Goal: Check status

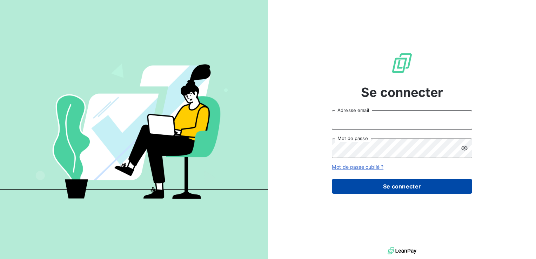
type input "[EMAIL_ADDRESS][DOMAIN_NAME]"
click at [390, 188] on button "Se connecter" at bounding box center [402, 186] width 140 height 15
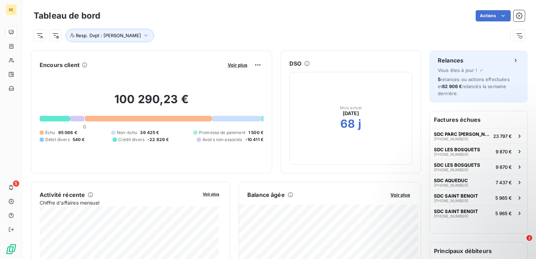
click at [160, 87] on div "100 290,23 € 0 Échu 95 066 € Non-échu 36 425 € Promesse de paiement 1 500 € Déb…" at bounding box center [152, 118] width 224 height 94
click at [231, 66] on span "Voir plus" at bounding box center [238, 65] width 20 height 6
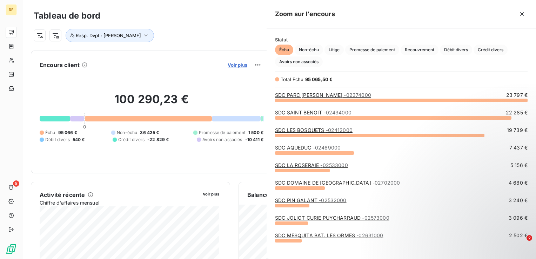
scroll to position [154, 264]
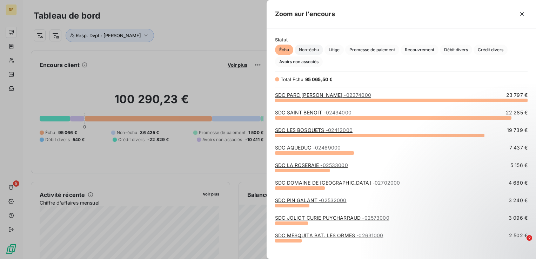
click at [308, 51] on span "Non-échu" at bounding box center [309, 50] width 28 height 11
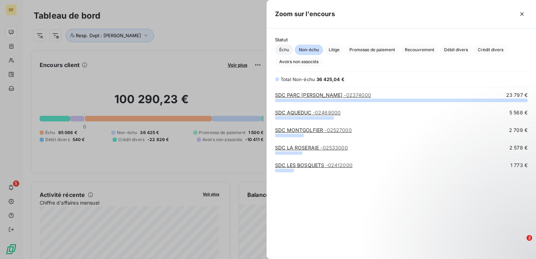
click at [282, 49] on span "Échu" at bounding box center [284, 50] width 18 height 11
